Goal: Find specific page/section: Find specific page/section

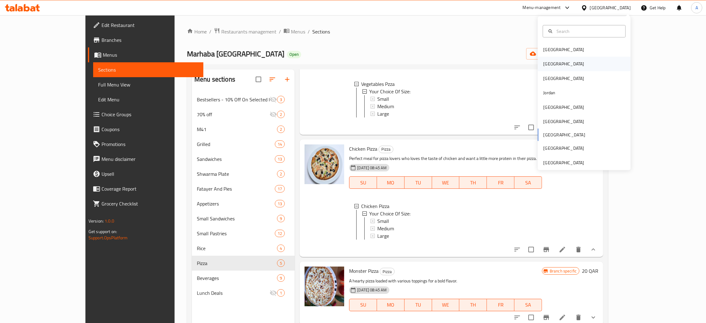
scroll to position [1, 0]
click at [548, 63] on div "[GEOGRAPHIC_DATA]" at bounding box center [563, 64] width 51 height 14
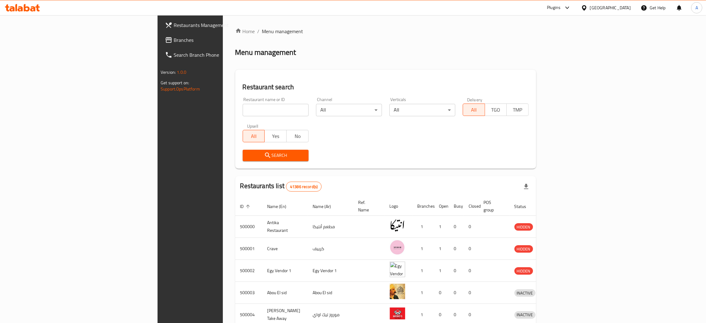
click at [239, 116] on div "Restaurant name or ID Restaurant name or ID" at bounding box center [275, 107] width 73 height 26
click at [243, 113] on input "search" at bounding box center [276, 110] width 66 height 12
paste input "TWINS"
type input "TWINS"
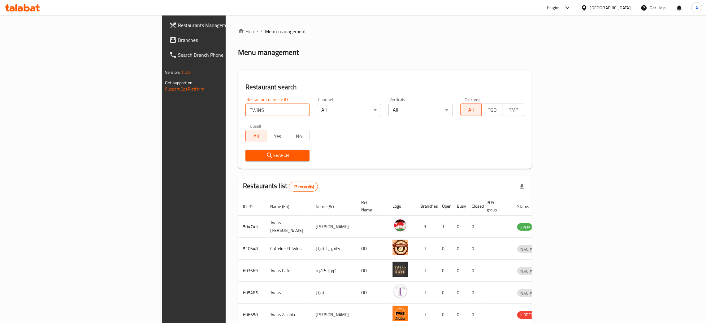
scroll to position [140, 0]
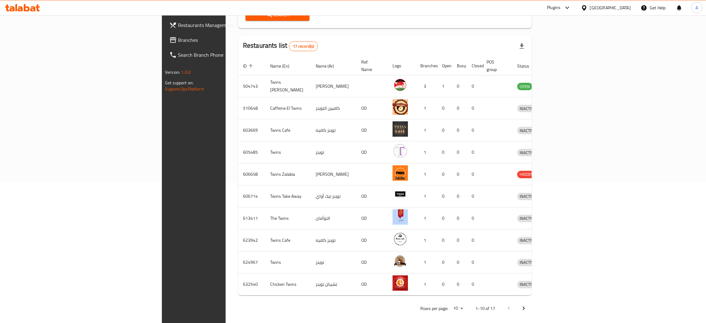
drag, startPoint x: 685, startPoint y: 300, endPoint x: 712, endPoint y: 210, distance: 94.4
click at [528, 304] on icon "Next page" at bounding box center [523, 307] width 7 height 7
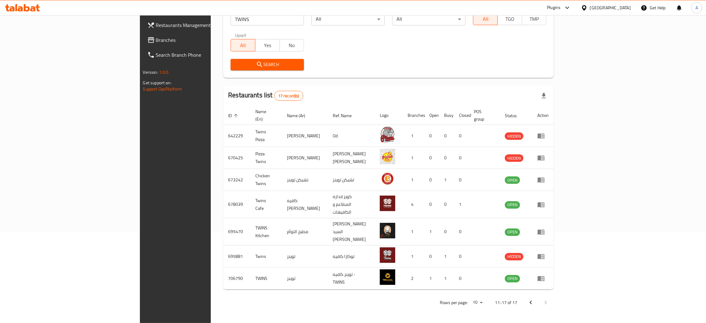
scroll to position [74, 0]
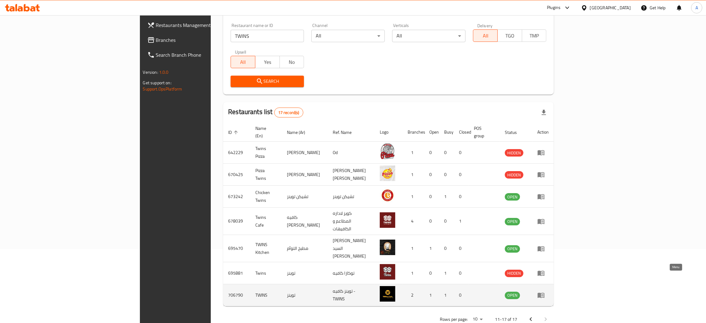
click at [545, 293] on icon "enhanced table" at bounding box center [541, 295] width 7 height 5
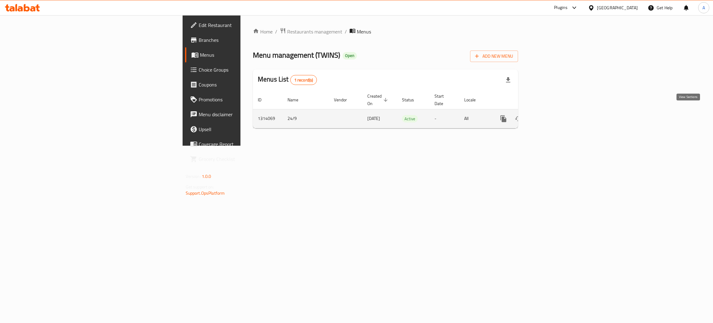
click at [552, 115] on icon "enhanced table" at bounding box center [548, 118] width 7 height 7
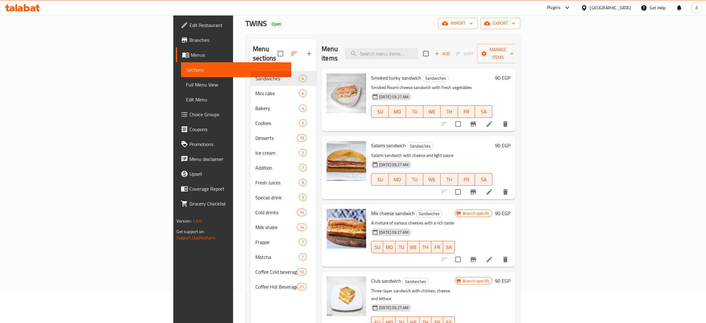
scroll to position [46, 0]
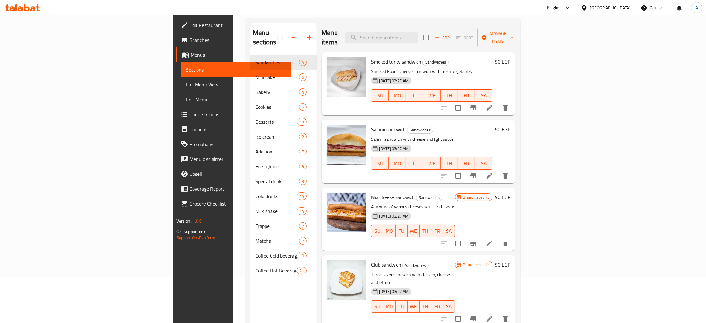
click at [189, 39] on span "Branches" at bounding box center [237, 39] width 97 height 7
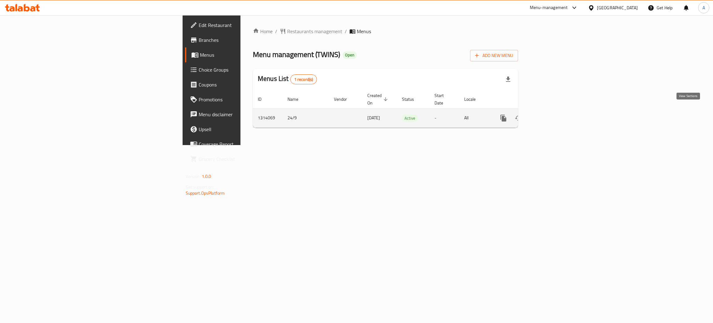
click at [552, 114] on icon "enhanced table" at bounding box center [548, 117] width 7 height 7
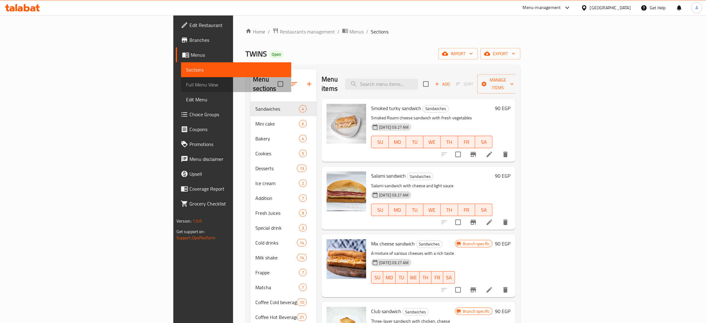
click at [186, 85] on span "Full Menu View" at bounding box center [236, 84] width 100 height 7
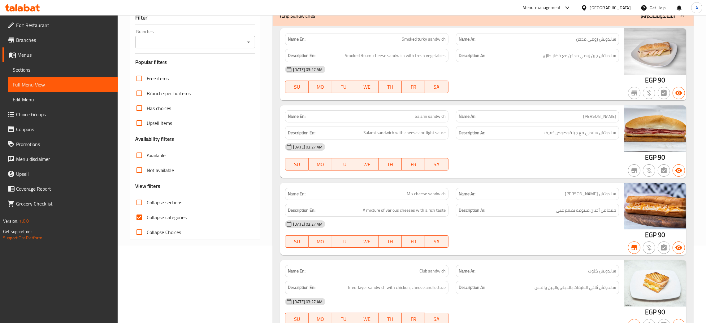
scroll to position [93, 0]
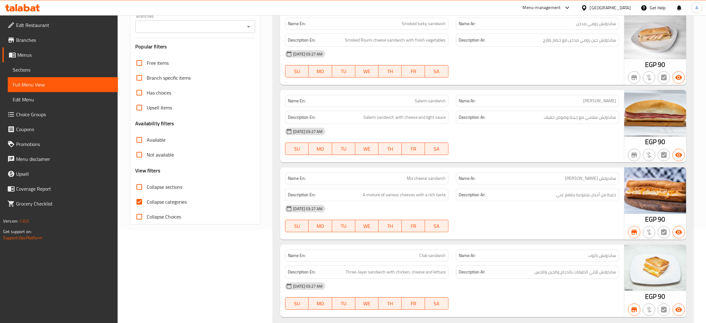
click at [136, 202] on input "Collapse categories" at bounding box center [139, 201] width 15 height 15
checkbox input "false"
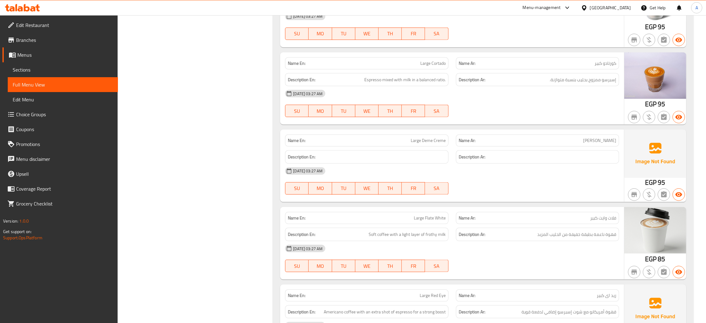
scroll to position [11936, 0]
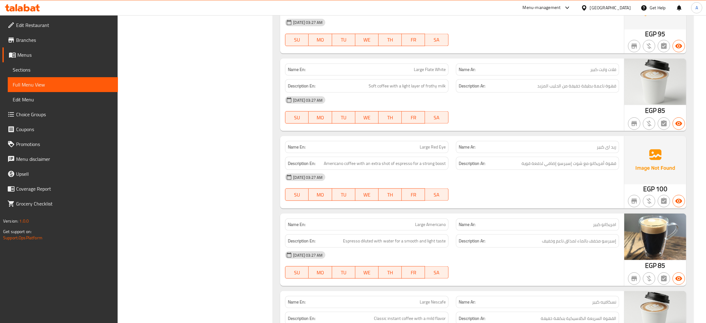
click at [623, 7] on div "[GEOGRAPHIC_DATA]" at bounding box center [610, 7] width 41 height 7
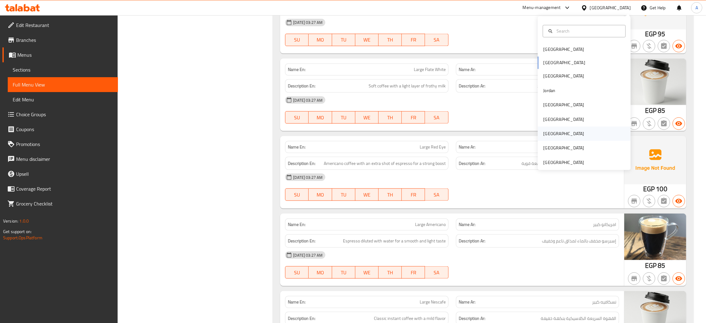
click at [555, 133] on div "[GEOGRAPHIC_DATA]" at bounding box center [584, 134] width 93 height 14
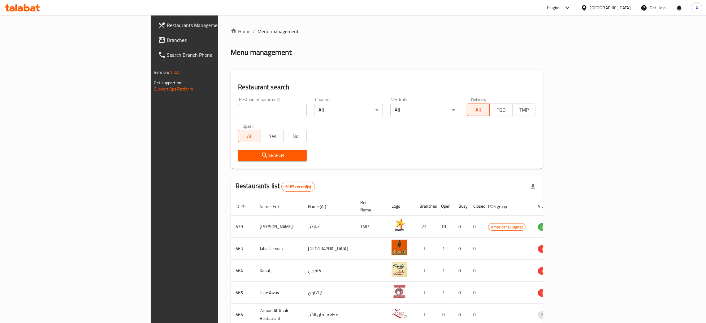
click at [238, 110] on input "search" at bounding box center [272, 110] width 69 height 12
paste input "Kuttanadan Re"
type input "Kuttanadan Re"
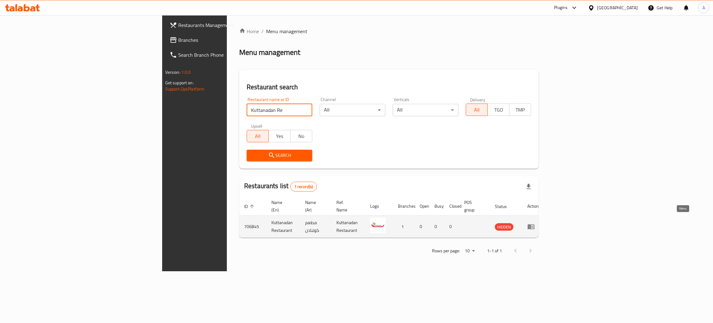
click at [535, 224] on icon "enhanced table" at bounding box center [531, 226] width 7 height 5
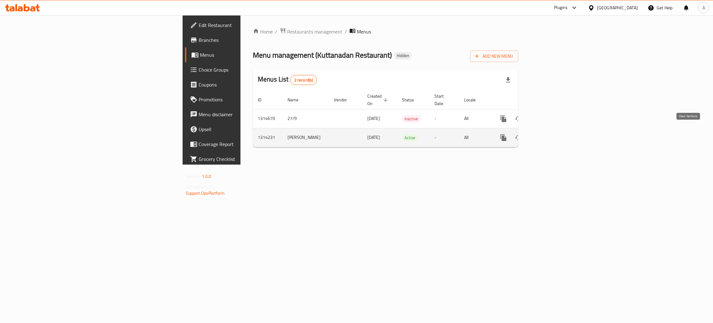
click at [551, 135] on icon "enhanced table" at bounding box center [549, 138] width 6 height 6
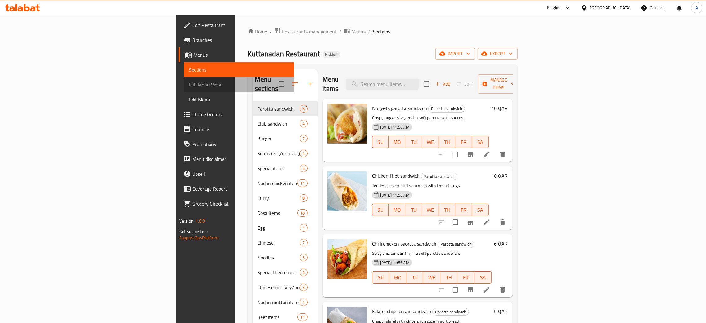
click at [189, 83] on span "Full Menu View" at bounding box center [239, 84] width 100 height 7
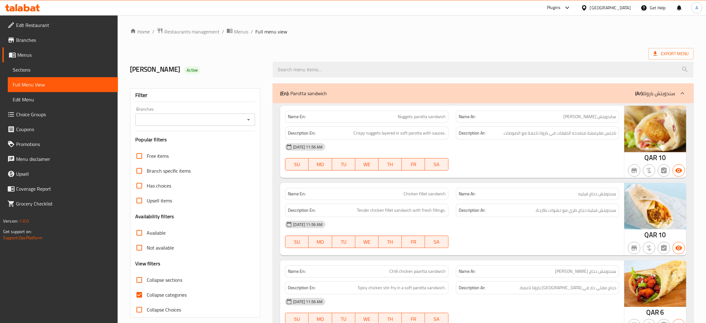
scroll to position [93, 0]
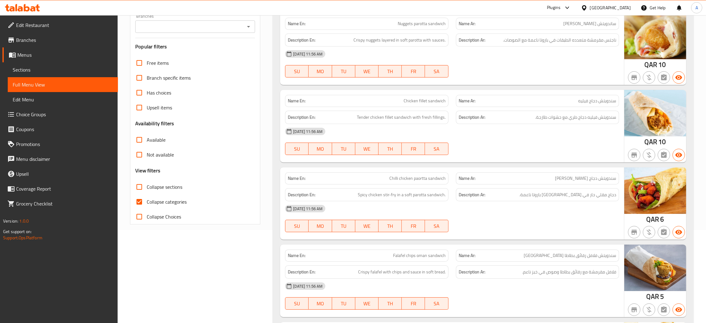
click at [140, 201] on input "Collapse categories" at bounding box center [139, 201] width 15 height 15
checkbox input "false"
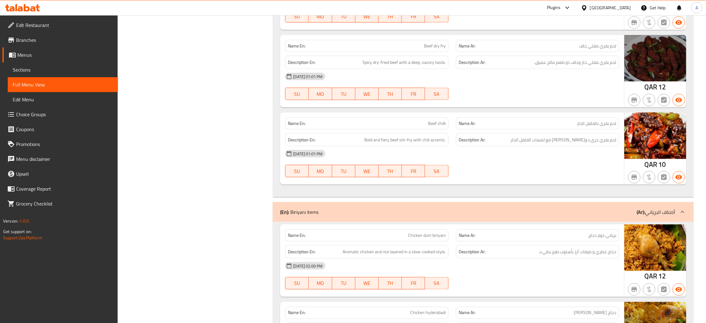
scroll to position [8664, 0]
